Goal: Navigation & Orientation: Find specific page/section

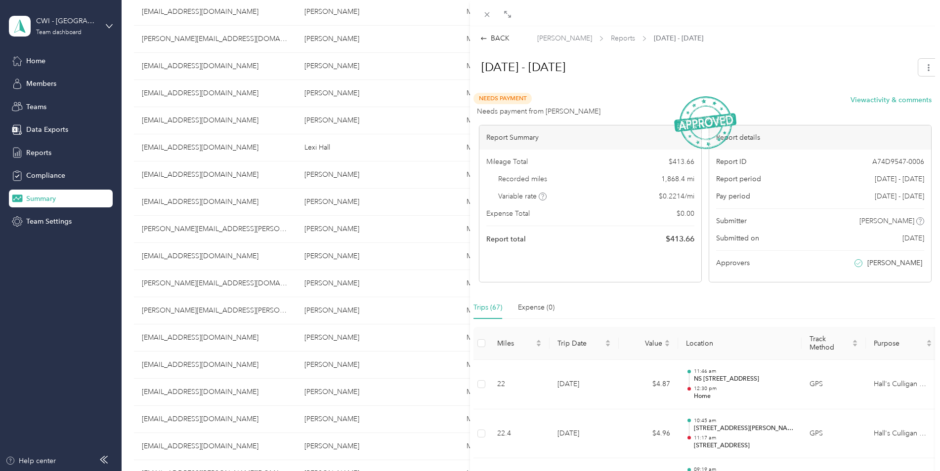
click at [69, 21] on div "BACK [PERSON_NAME] Reports [DATE] - [DATE] [DATE] - [DATE] Needs Payment Needs …" at bounding box center [470, 235] width 940 height 471
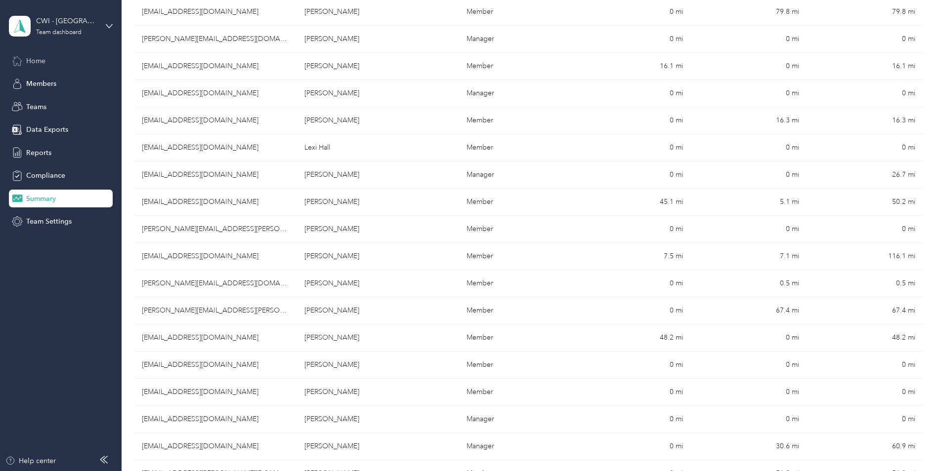
click at [39, 60] on span "Home" at bounding box center [35, 61] width 19 height 10
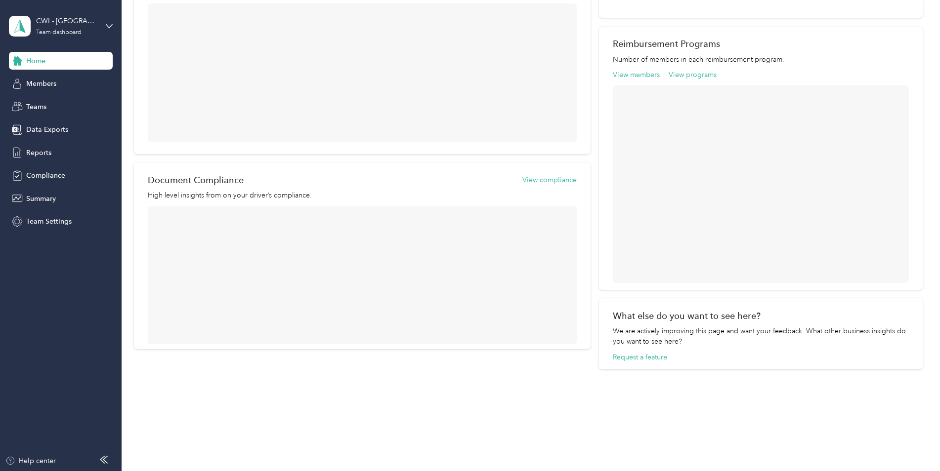
scroll to position [335, 0]
